Goal: Information Seeking & Learning: Learn about a topic

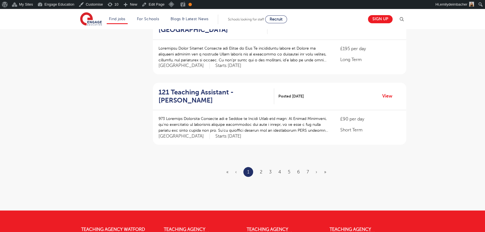
scroll to position [688, 0]
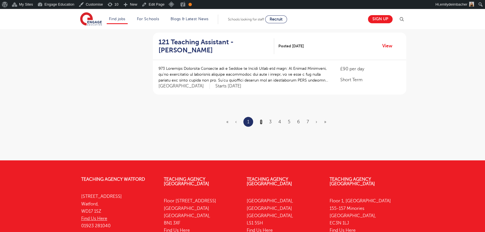
click at [261, 119] on link "2" at bounding box center [261, 121] width 3 height 5
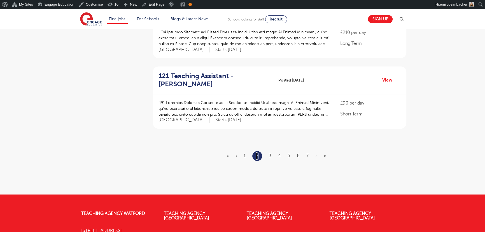
scroll to position [738, 0]
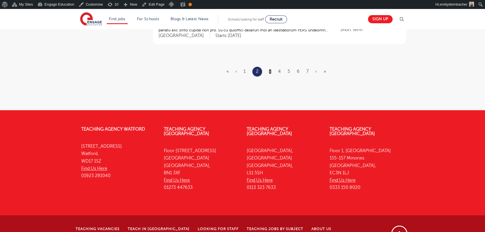
click at [271, 69] on link "3" at bounding box center [270, 71] width 3 height 5
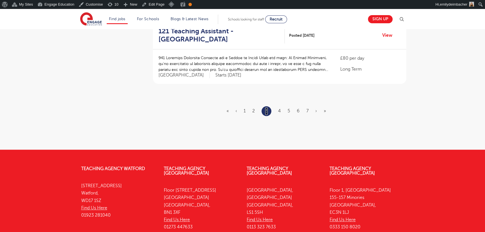
scroll to position [713, 0]
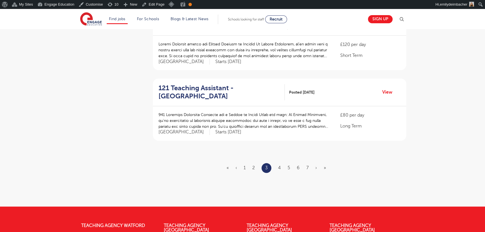
scroll to position [637, 0]
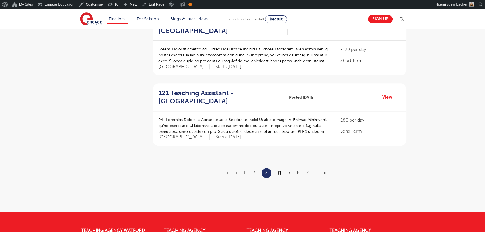
click at [280, 170] on link "4" at bounding box center [279, 172] width 3 height 5
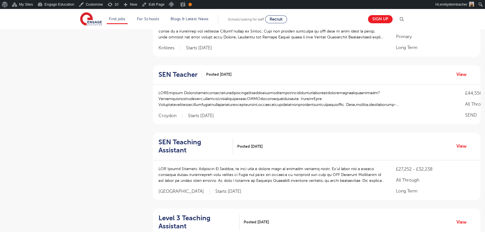
scroll to position [535, 0]
click at [191, 75] on h2 "SEN Teacher" at bounding box center [178, 75] width 39 height 8
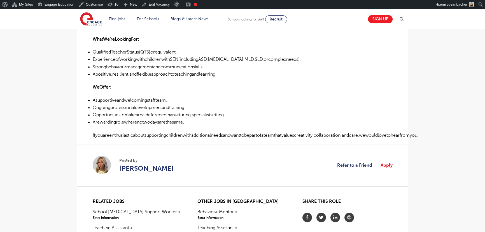
scroll to position [255, 0]
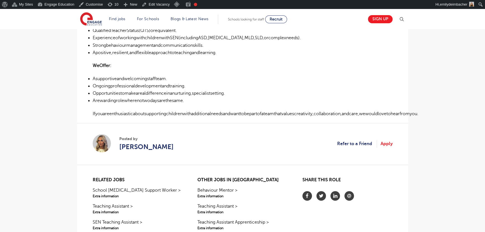
click at [53, 138] on main "Search Browse all Jobs SEN Teacher Posted 02/10/25 Refer to a Friend Apply £44,…" at bounding box center [242, 8] width 485 height 509
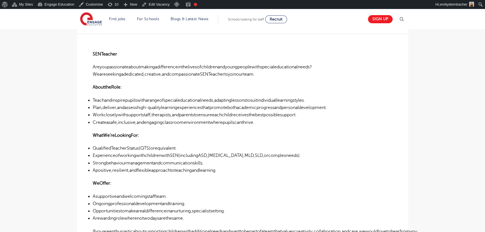
scroll to position [127, 0]
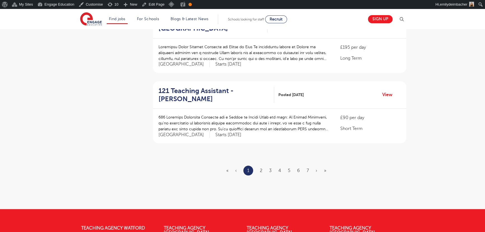
scroll to position [688, 0]
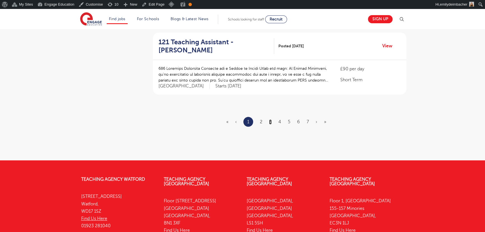
click at [271, 119] on link "3" at bounding box center [270, 121] width 3 height 5
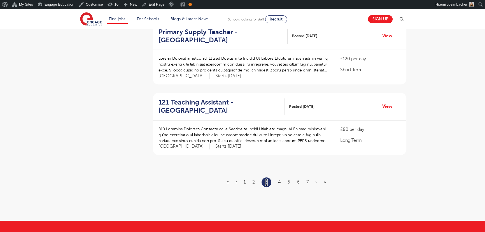
scroll to position [637, 0]
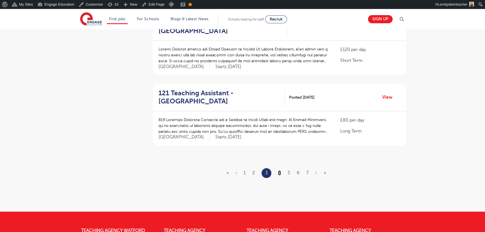
click at [280, 170] on link "4" at bounding box center [279, 172] width 3 height 5
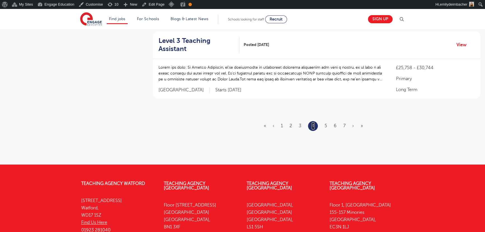
scroll to position [713, 0]
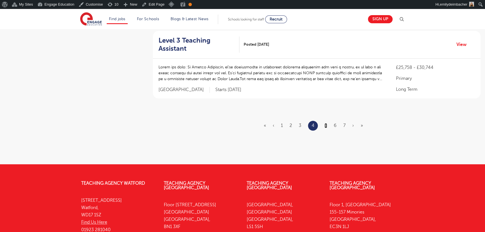
click at [327, 123] on link "5" at bounding box center [326, 125] width 3 height 5
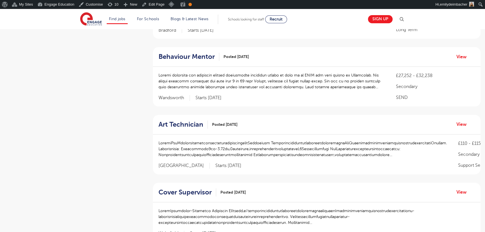
scroll to position [204, 0]
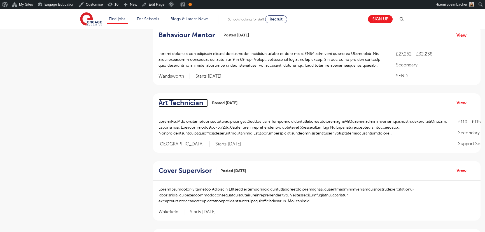
click at [192, 103] on h2 "Art Technician" at bounding box center [181, 103] width 45 height 8
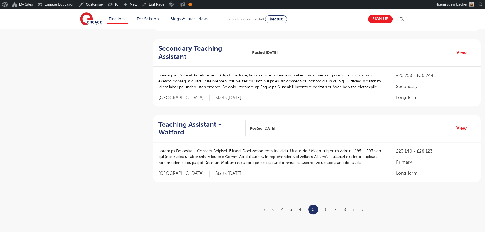
scroll to position [637, 0]
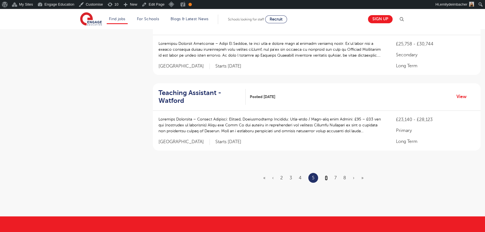
click at [326, 178] on link "6" at bounding box center [326, 177] width 3 height 5
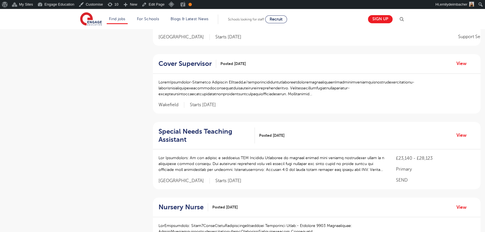
scroll to position [408, 0]
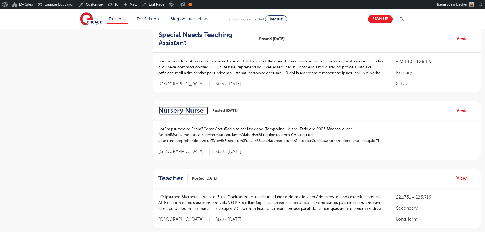
click at [179, 111] on h2 "Nursery Nurse" at bounding box center [181, 111] width 45 height 8
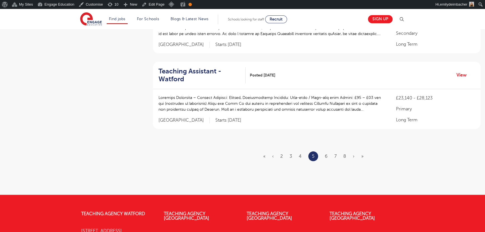
scroll to position [662, 0]
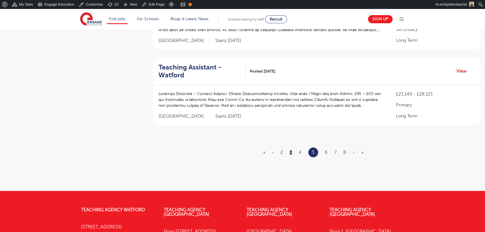
click at [291, 152] on link "3" at bounding box center [291, 152] width 3 height 5
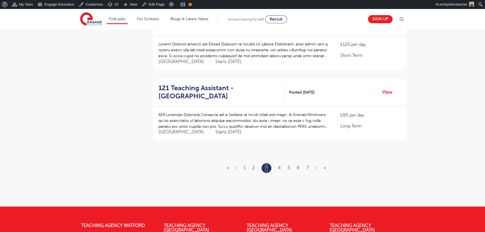
scroll to position [662, 0]
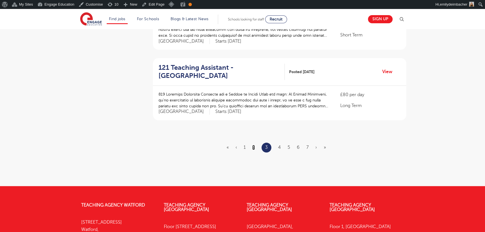
click at [253, 145] on link "2" at bounding box center [254, 147] width 3 height 5
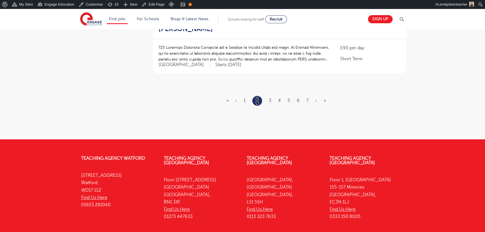
scroll to position [713, 0]
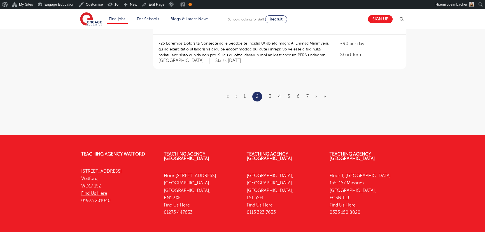
click at [272, 92] on ul "« ‹ 1 2 3 4 5 6 7 › »" at bounding box center [280, 97] width 106 height 10
click at [269, 92] on ul "« ‹ 1 2 3 4 5 6 7 › »" at bounding box center [280, 97] width 106 height 10
click at [270, 94] on link "3" at bounding box center [270, 96] width 3 height 5
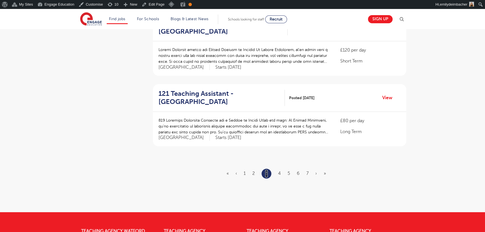
scroll to position [637, 0]
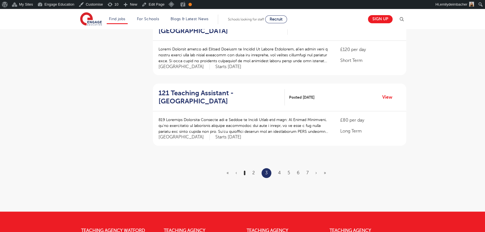
click at [245, 170] on link "1" at bounding box center [245, 172] width 2 height 5
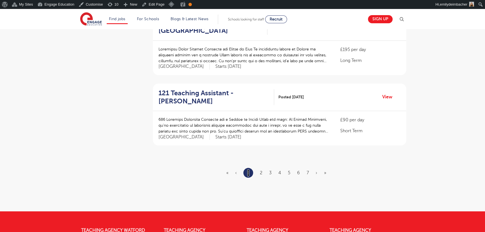
scroll to position [0, 0]
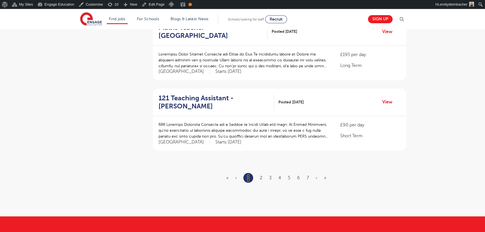
scroll to position [662, 0]
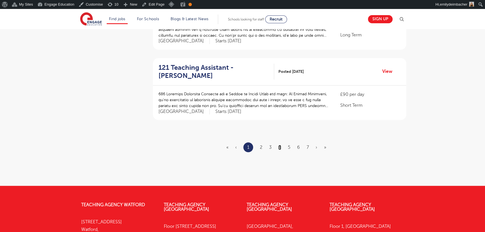
click at [280, 145] on link "4" at bounding box center [280, 147] width 3 height 5
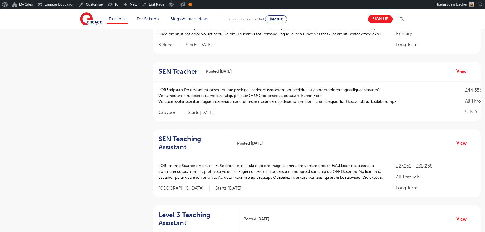
scroll to position [535, 0]
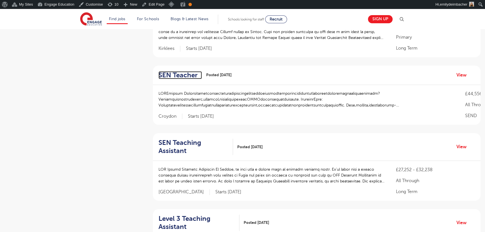
click at [188, 73] on h2 "SEN Teacher" at bounding box center [178, 75] width 39 height 8
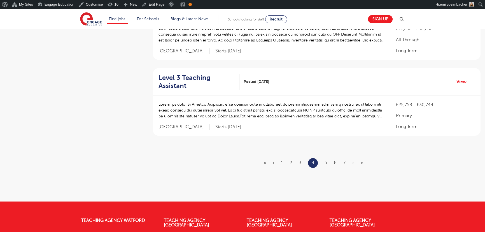
scroll to position [688, 0]
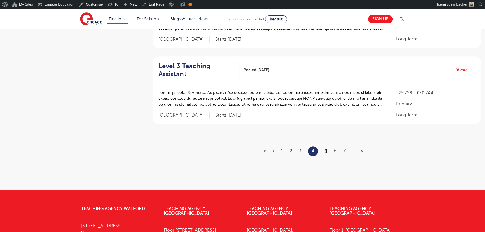
click at [325, 149] on link "5" at bounding box center [326, 151] width 3 height 5
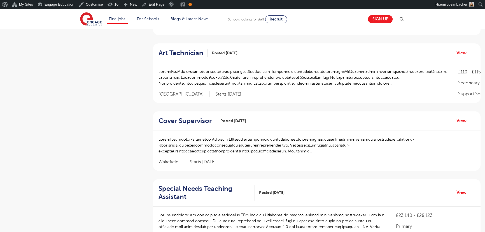
scroll to position [255, 0]
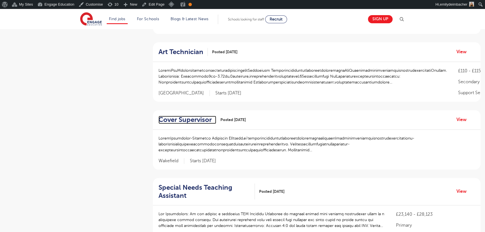
click at [197, 119] on h2 "Cover Supervisor" at bounding box center [185, 120] width 53 height 8
click at [183, 51] on h2 "Art Technician" at bounding box center [181, 52] width 45 height 8
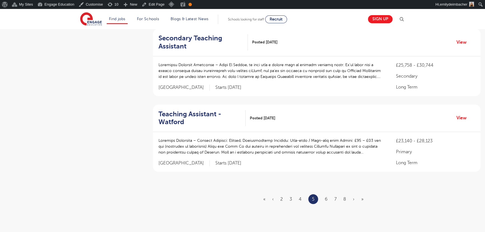
scroll to position [637, 0]
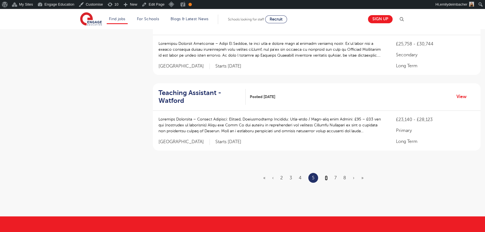
click at [326, 177] on link "6" at bounding box center [326, 177] width 3 height 5
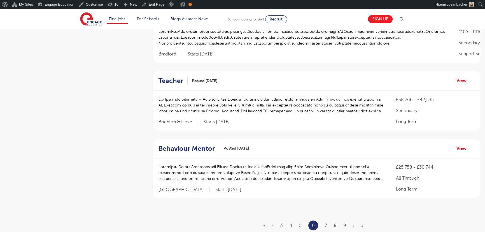
scroll to position [586, 0]
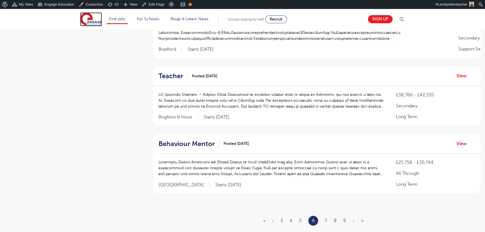
click at [97, 20] on img at bounding box center [91, 19] width 22 height 14
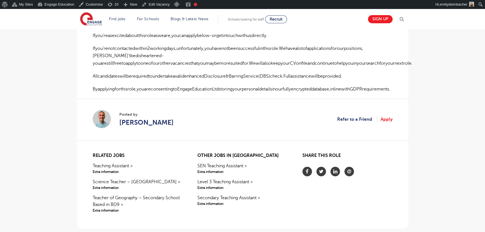
scroll to position [357, 0]
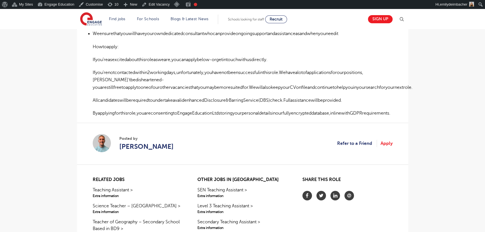
scroll to position [331, 0]
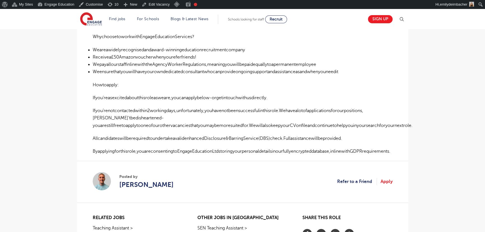
scroll to position [229, 0]
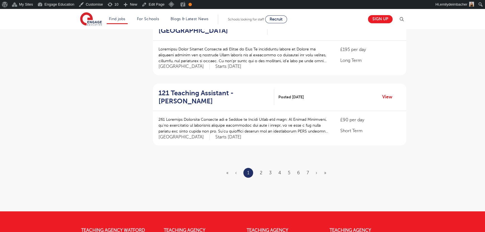
scroll to position [662, 0]
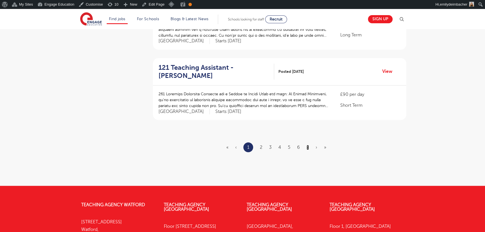
click at [308, 145] on link "7" at bounding box center [308, 147] width 2 height 5
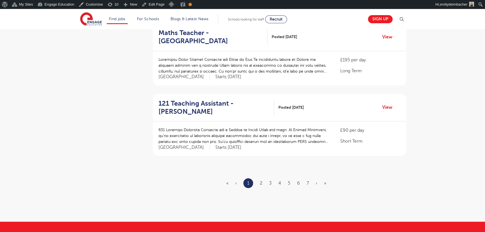
scroll to position [637, 0]
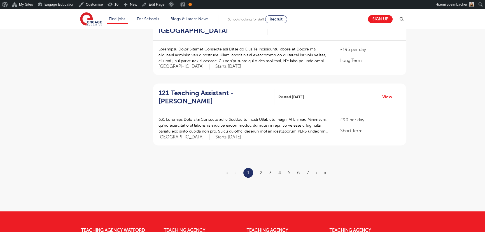
click at [246, 168] on li "1" at bounding box center [249, 173] width 10 height 10
click at [248, 169] on link "1" at bounding box center [248, 172] width 2 height 7
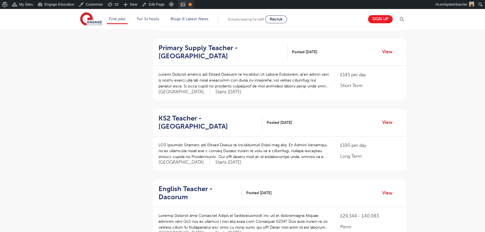
scroll to position [331, 0]
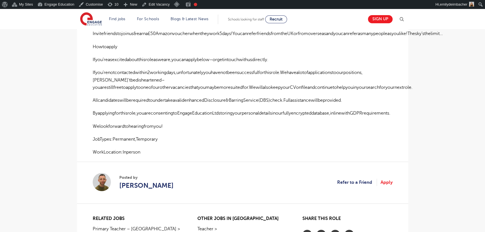
scroll to position [382, 0]
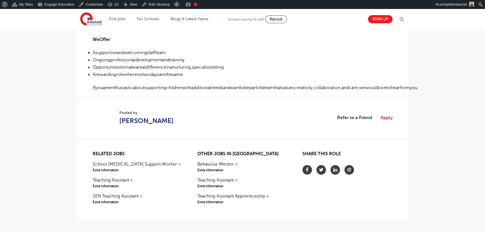
scroll to position [280, 0]
drag, startPoint x: 171, startPoint y: 122, endPoint x: 170, endPoint y: 112, distance: 9.9
click at [116, 105] on section "Posted by Lilly Osman Refer to a Friend Apply" at bounding box center [243, 119] width 300 height 42
click at [174, 114] on section "Posted by Lilly Osman Refer to a Friend Apply" at bounding box center [243, 119] width 300 height 42
click at [152, 88] on p "Ifyouareenthusiasticaboutsupportingchildrenwithadditionalneedsandwanttobepartof…" at bounding box center [243, 88] width 300 height 7
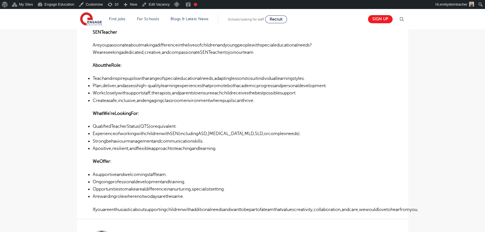
scroll to position [153, 0]
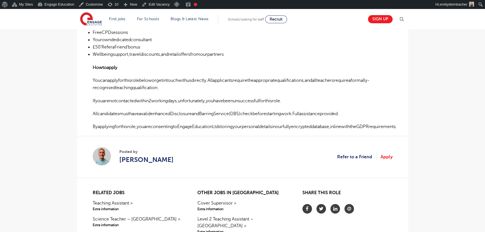
scroll to position [357, 0]
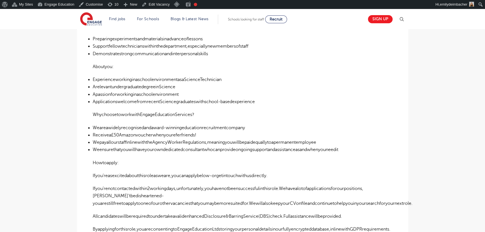
scroll to position [306, 0]
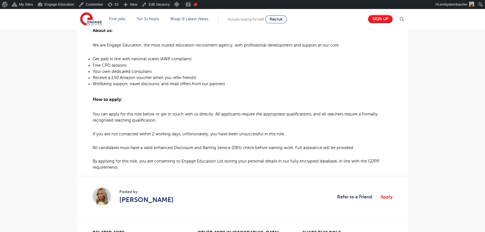
scroll to position [306, 0]
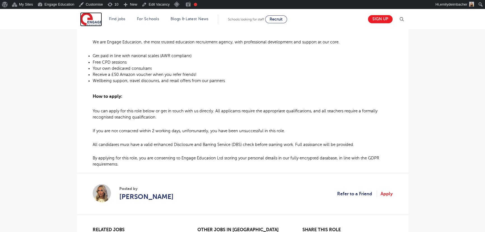
click at [86, 22] on img at bounding box center [91, 19] width 22 height 14
